Goal: Task Accomplishment & Management: Manage account settings

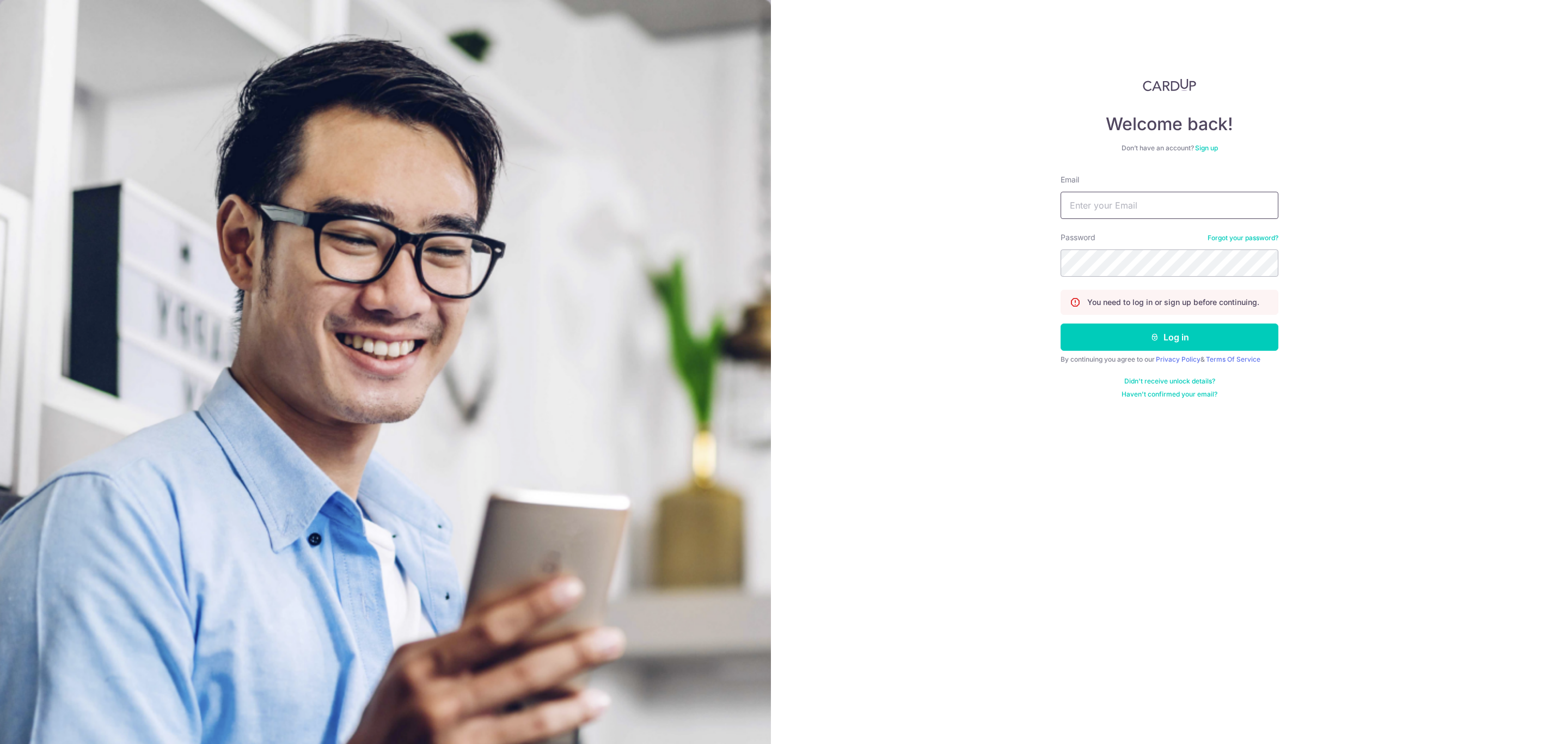
click at [1125, 198] on input "Email" at bounding box center [1170, 205] width 218 height 27
type input "[PERSON_NAME][EMAIL_ADDRESS][PERSON_NAME][DOMAIN_NAME]"
drag, startPoint x: 1101, startPoint y: 347, endPoint x: 1102, endPoint y: 341, distance: 6.1
click at [1102, 344] on button "Log in" at bounding box center [1170, 337] width 218 height 27
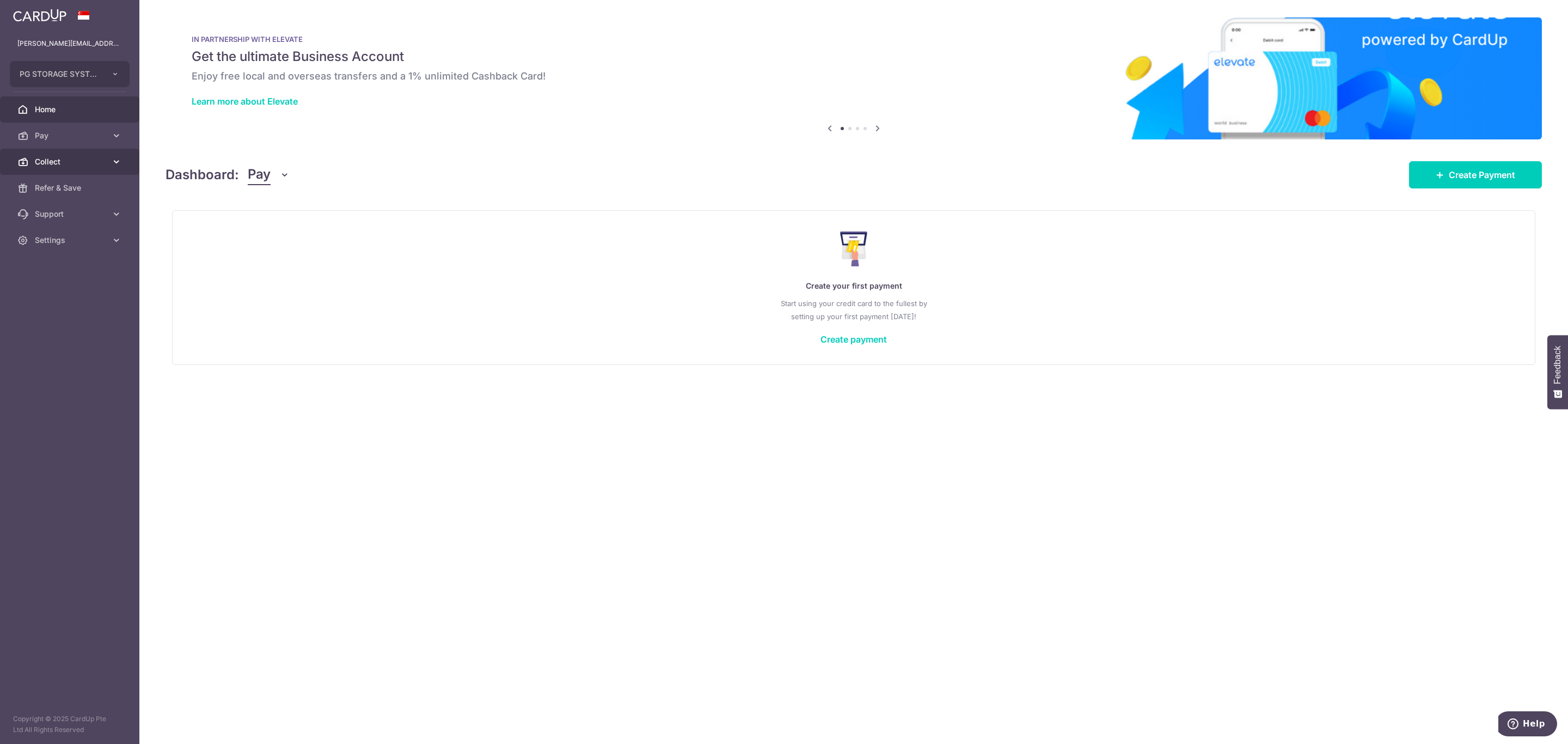
click at [66, 164] on span "Collect" at bounding box center [71, 162] width 72 height 11
click at [54, 191] on span "Dashboard" at bounding box center [71, 188] width 72 height 11
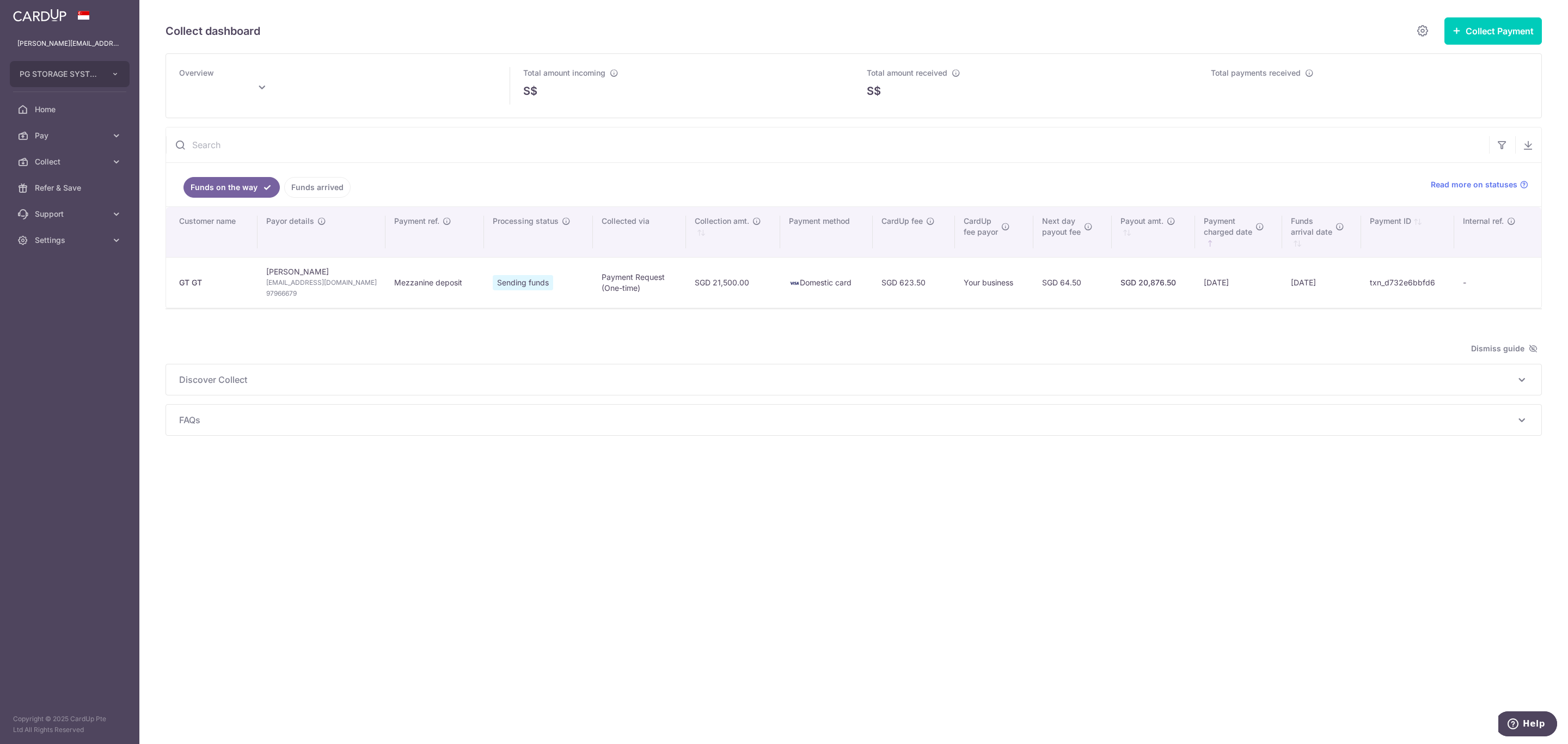
type input "[DATE]"
drag, startPoint x: 43, startPoint y: 108, endPoint x: 82, endPoint y: 146, distance: 54.5
click at [43, 108] on span "Home" at bounding box center [71, 110] width 72 height 11
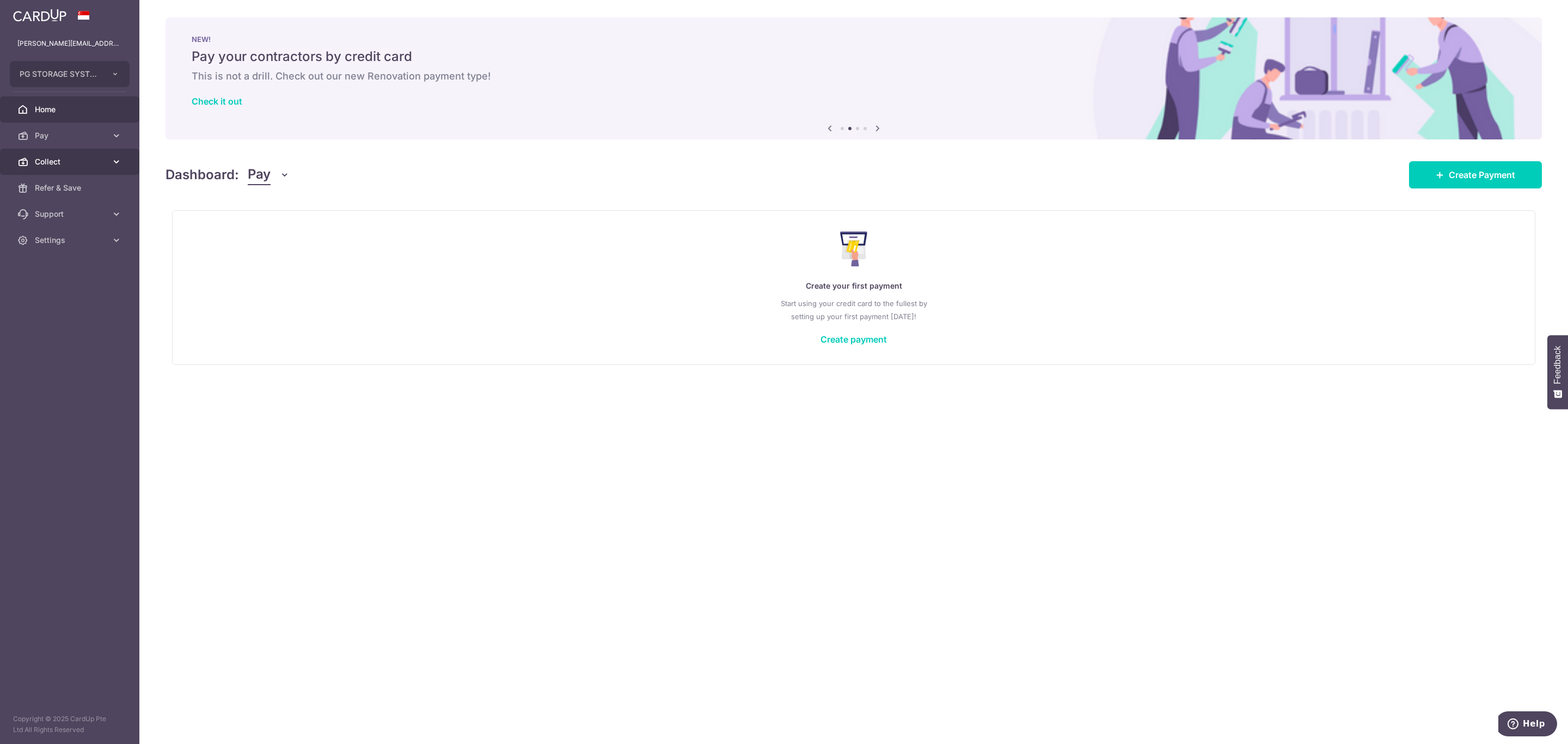
click at [72, 159] on span "Collect" at bounding box center [71, 162] width 72 height 11
click at [53, 188] on span "Dashboard" at bounding box center [71, 188] width 72 height 11
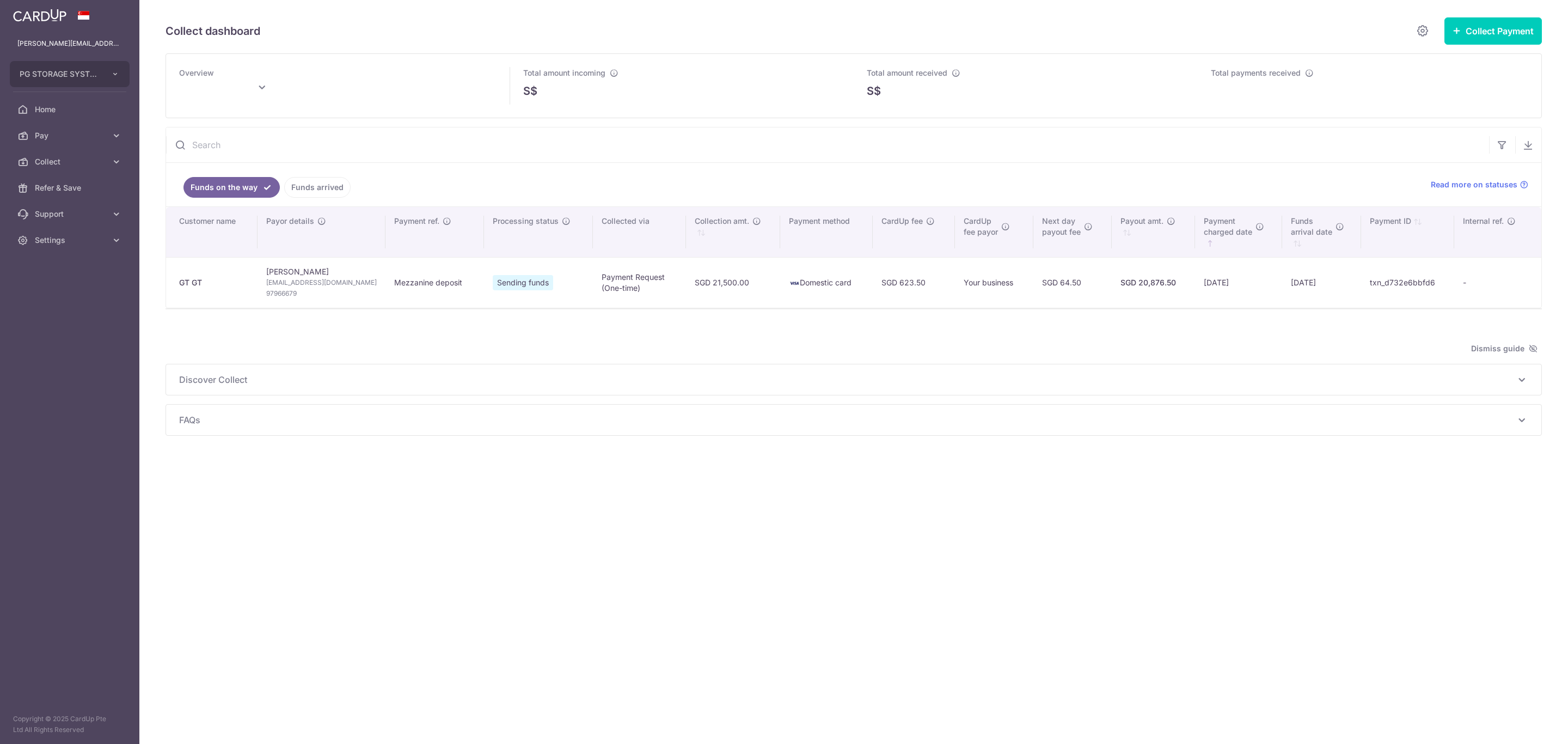
type input "[DATE]"
click at [35, 134] on span "Pay" at bounding box center [71, 136] width 72 height 11
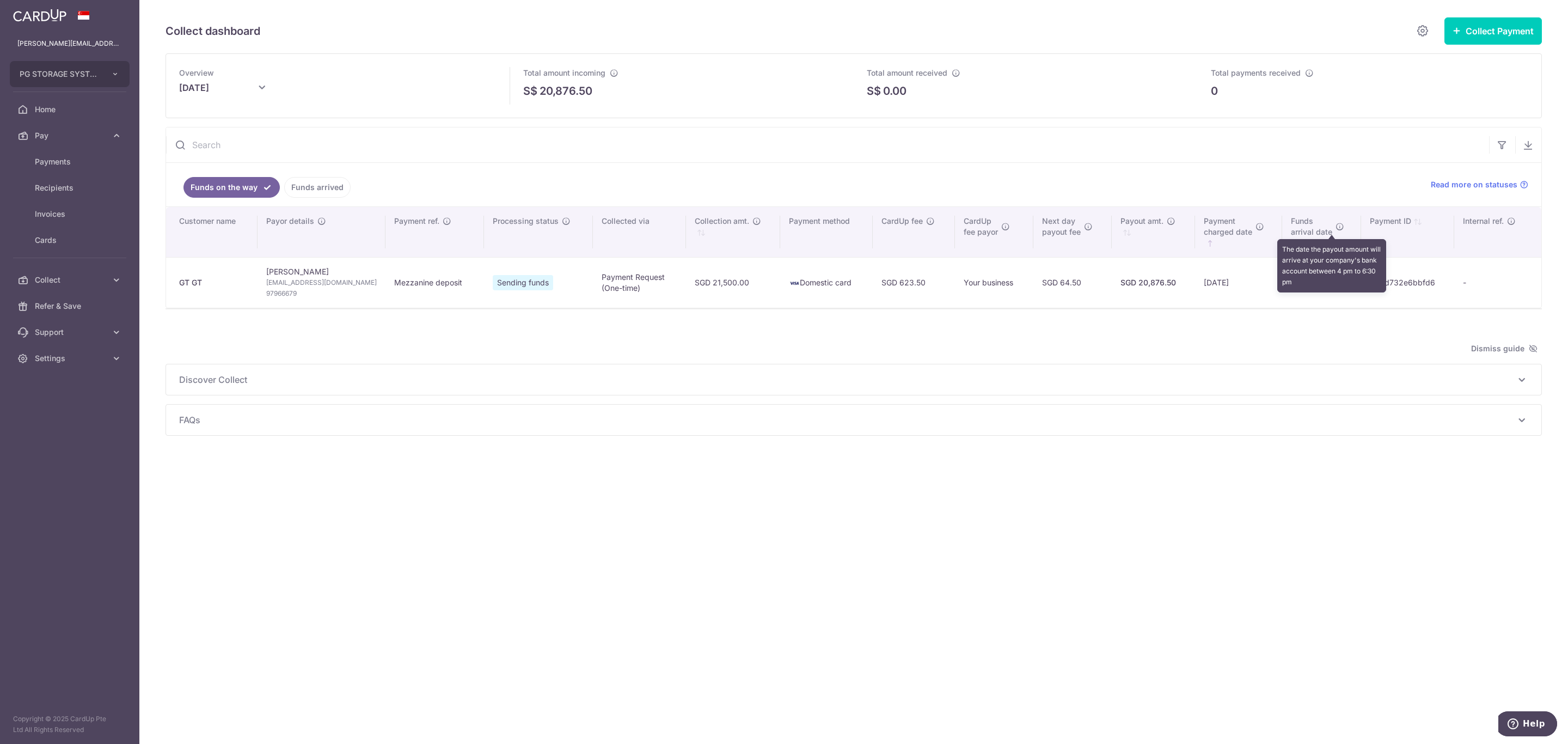
click at [1336, 230] on icon "\a \a Fundsarrival date\a \a \a : activate to sort column ascending" at bounding box center [1340, 227] width 9 height 9
